Goal: Navigation & Orientation: Find specific page/section

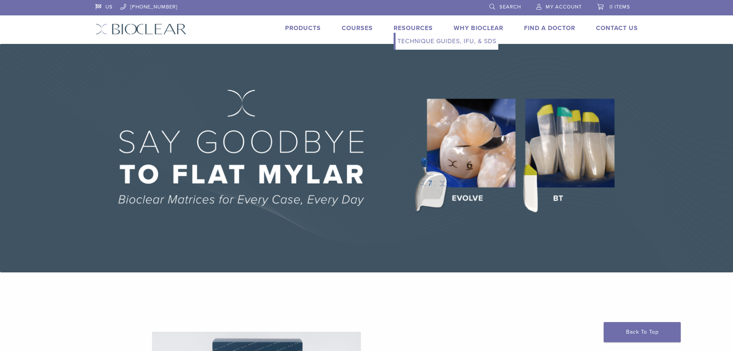
click at [410, 27] on link "Resources" at bounding box center [413, 28] width 39 height 8
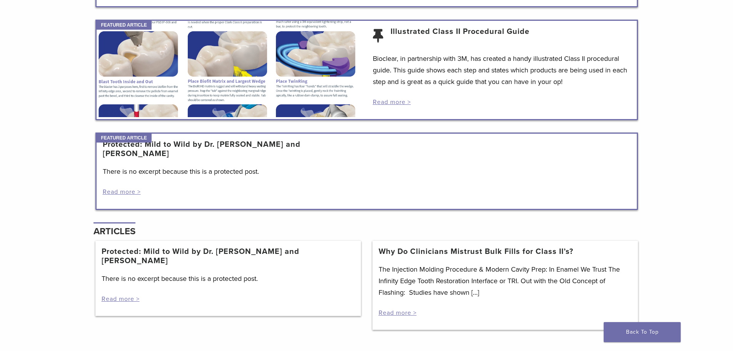
scroll to position [654, 0]
